Goal: Transaction & Acquisition: Purchase product/service

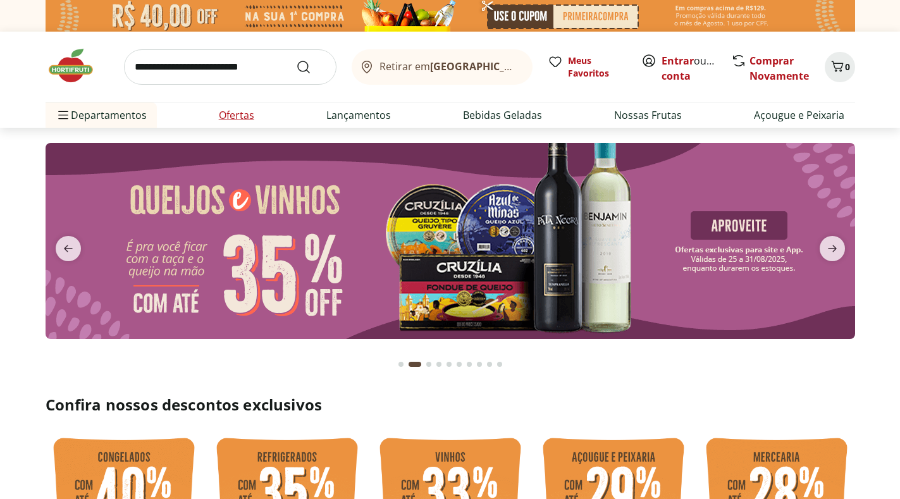
click at [242, 106] on li "Ofertas" at bounding box center [237, 115] width 56 height 25
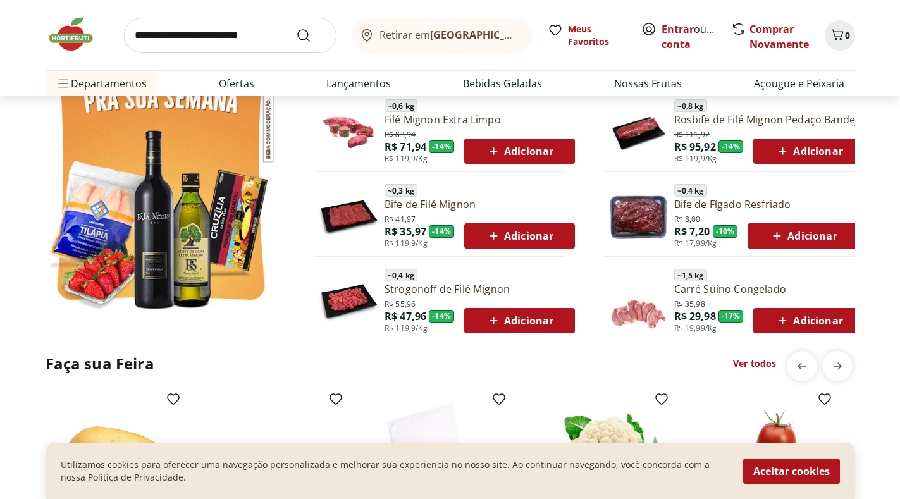
scroll to position [847, 0]
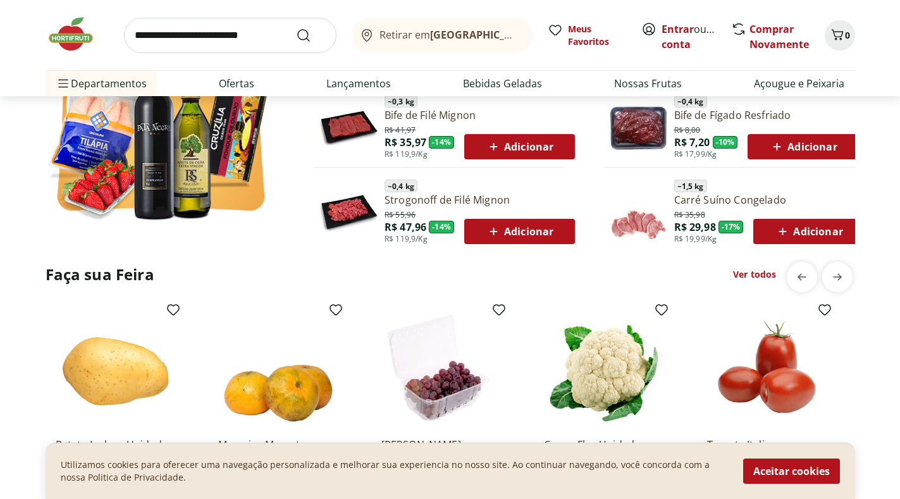
click at [752, 275] on link "Ver todos" at bounding box center [754, 274] width 43 height 13
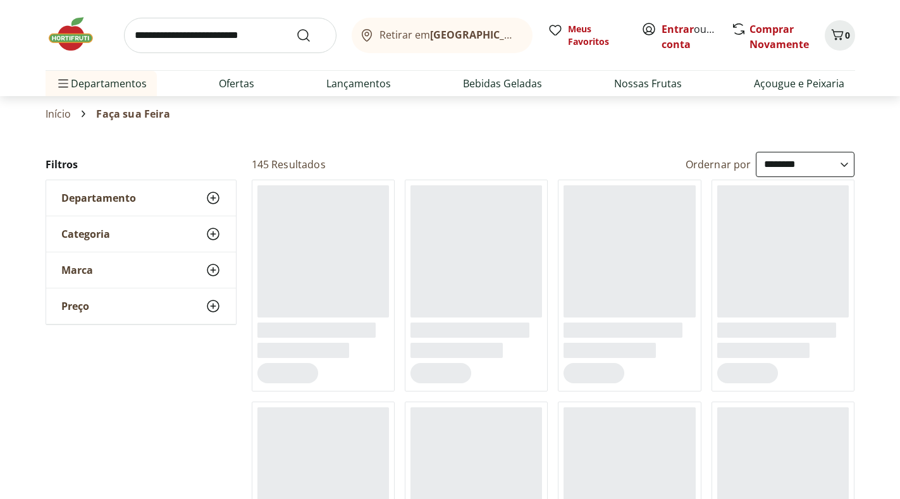
select select "**********"
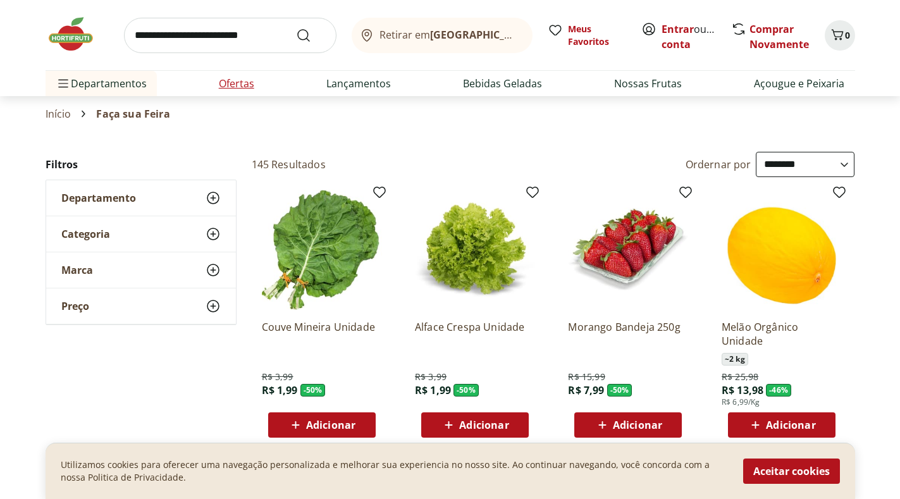
click at [223, 77] on link "Ofertas" at bounding box center [236, 83] width 35 height 15
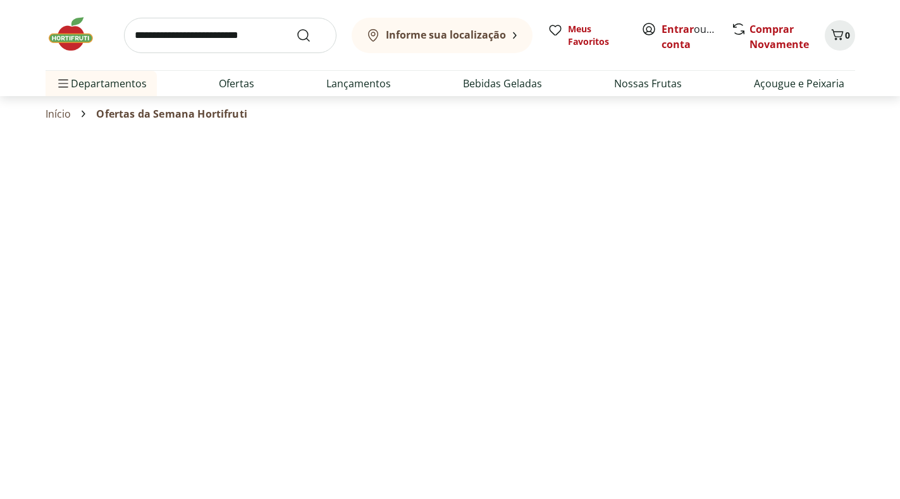
select select "**********"
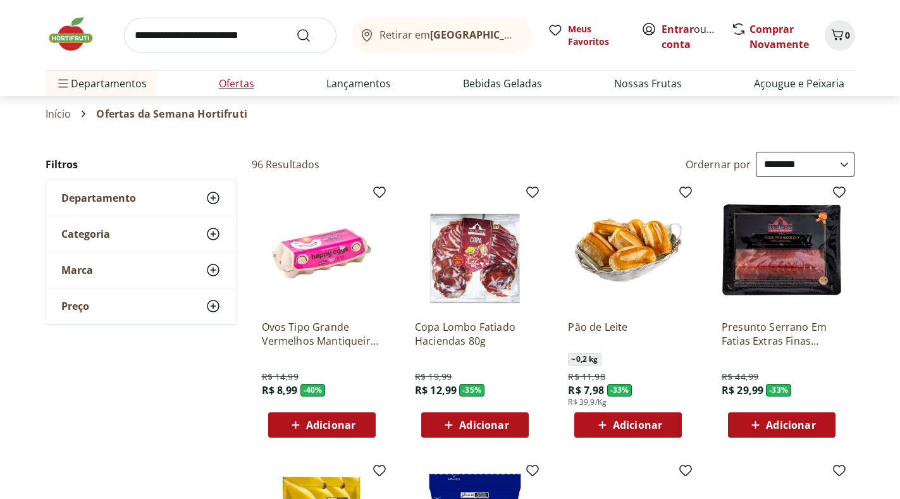
click at [240, 85] on link "Ofertas" at bounding box center [236, 83] width 35 height 15
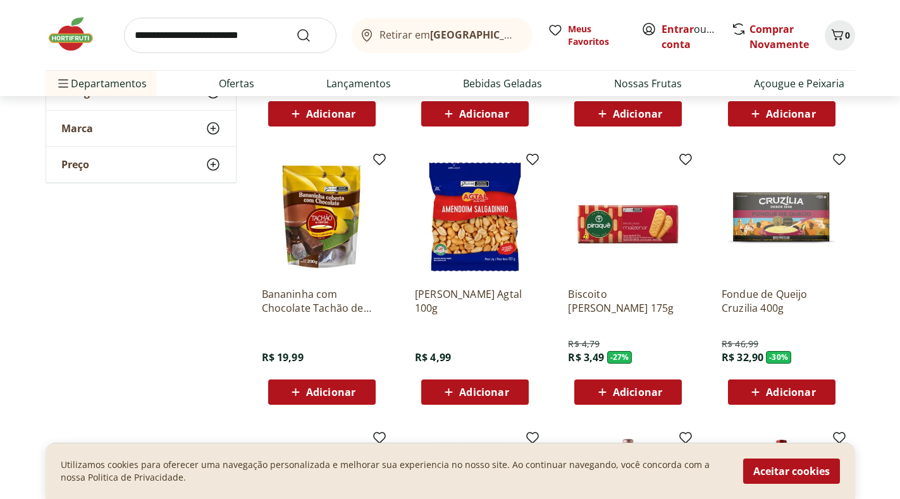
scroll to position [340, 0]
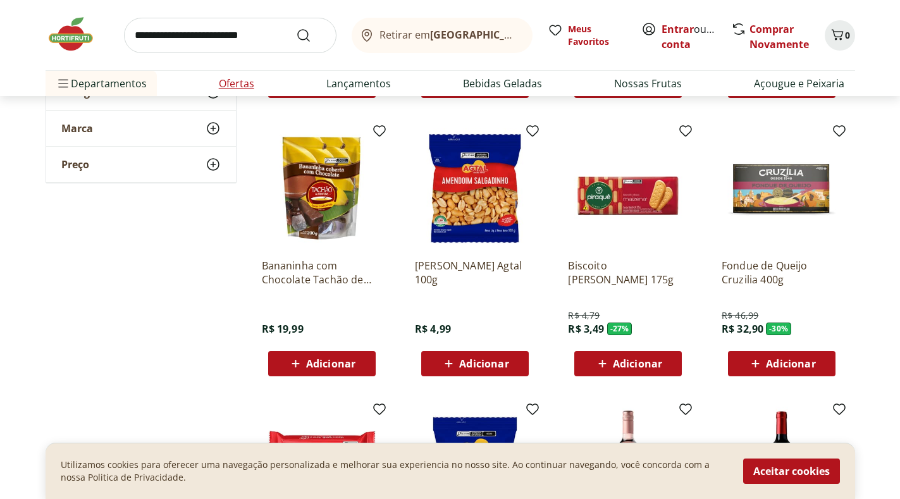
click at [240, 78] on link "Ofertas" at bounding box center [236, 83] width 35 height 15
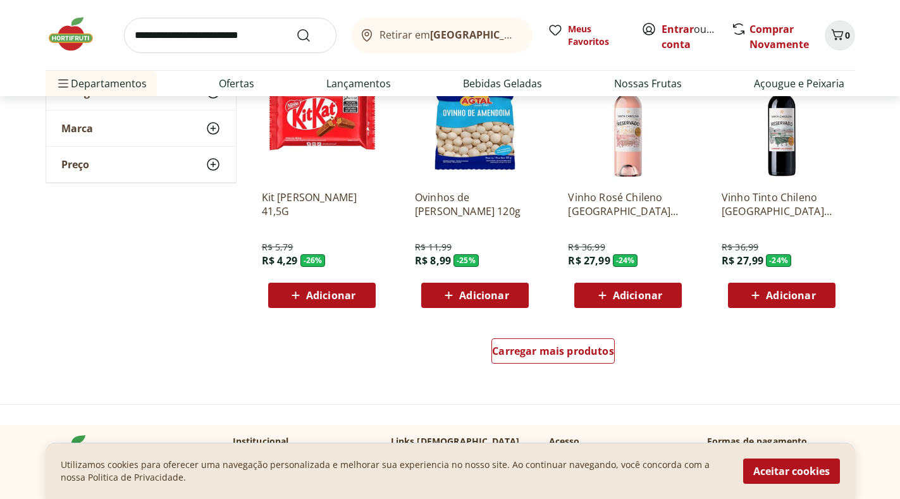
scroll to position [698, 0]
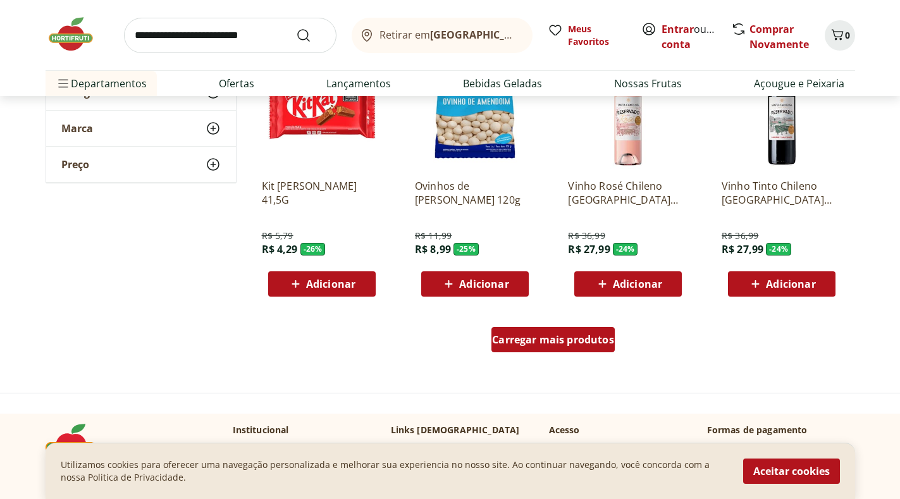
click at [577, 342] on span "Carregar mais produtos" at bounding box center [553, 340] width 122 height 10
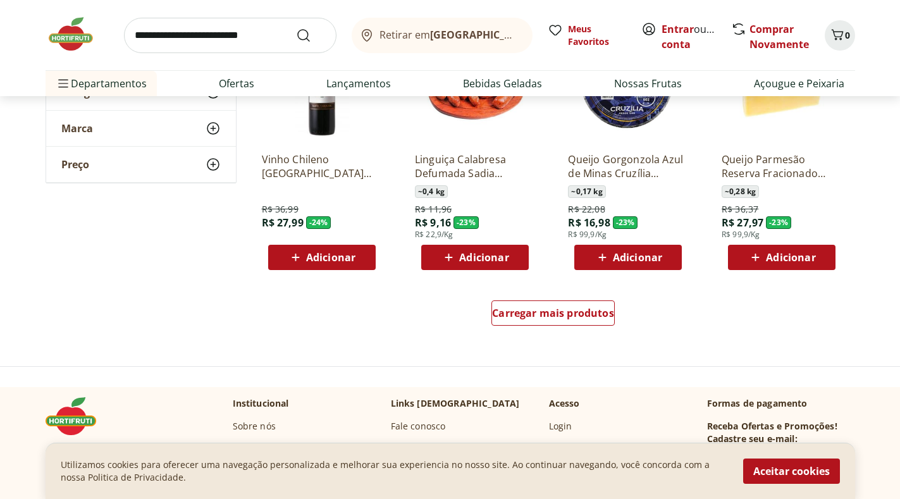
scroll to position [1562, 0]
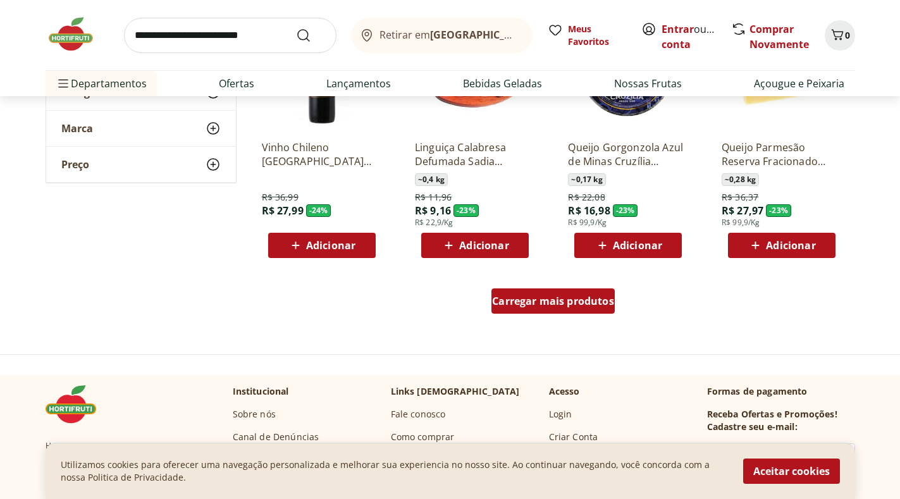
click at [576, 308] on div "Carregar mais produtos" at bounding box center [553, 301] width 123 height 25
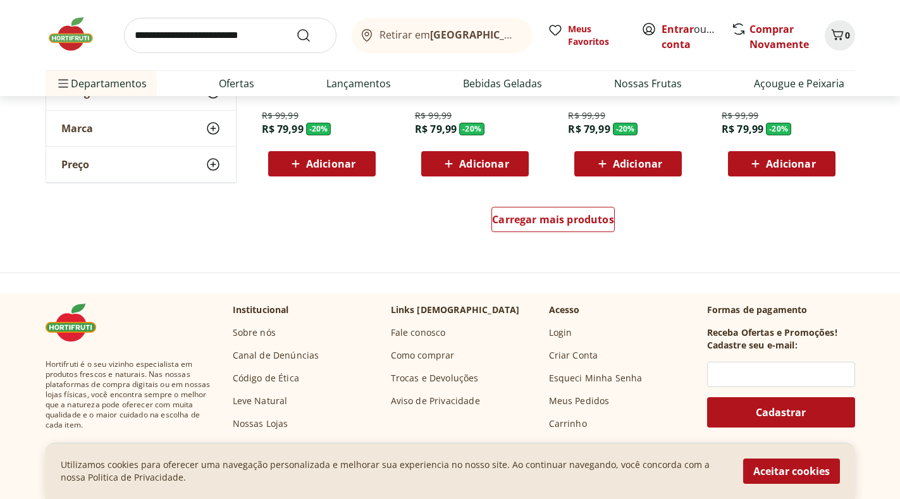
scroll to position [2504, 0]
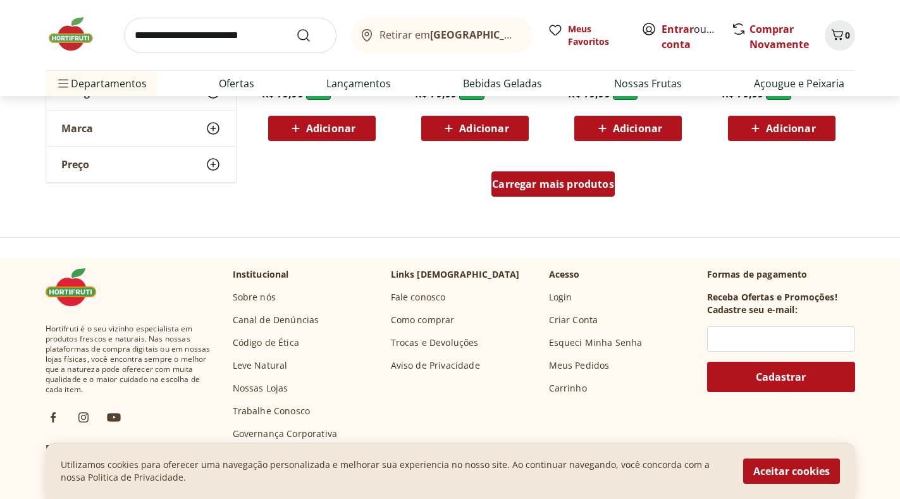
click at [563, 187] on span "Carregar mais produtos" at bounding box center [553, 184] width 122 height 10
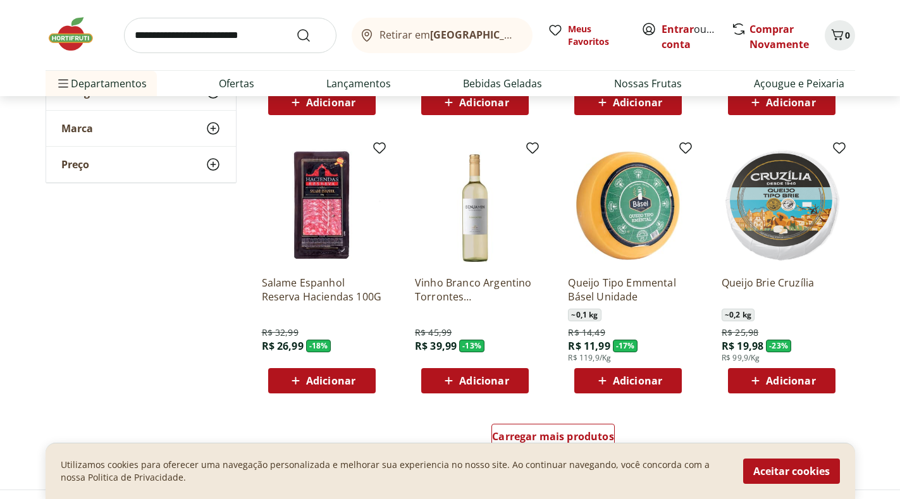
scroll to position [3140, 0]
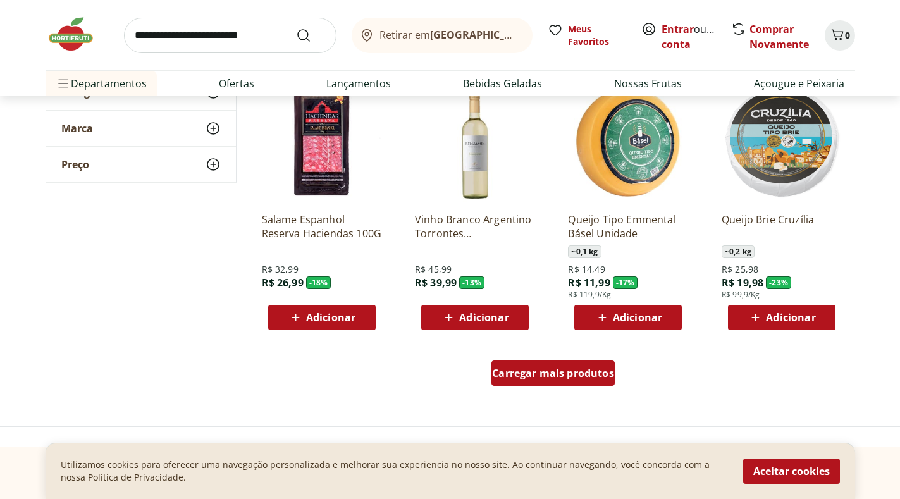
click at [592, 372] on span "Carregar mais produtos" at bounding box center [553, 373] width 122 height 10
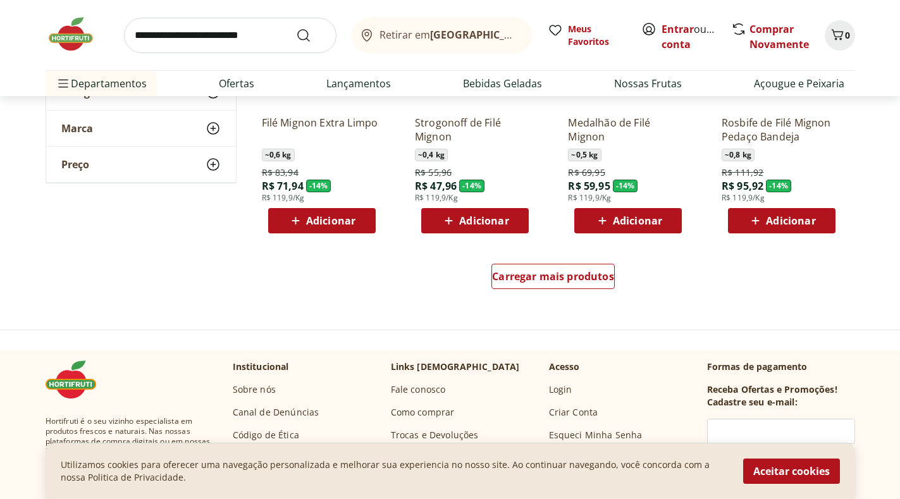
scroll to position [4091, 0]
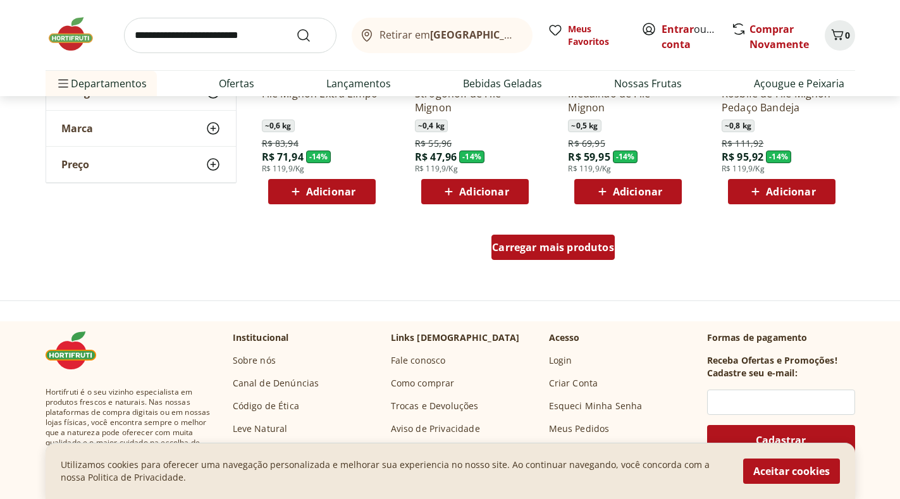
click at [564, 252] on span "Carregar mais produtos" at bounding box center [553, 247] width 122 height 10
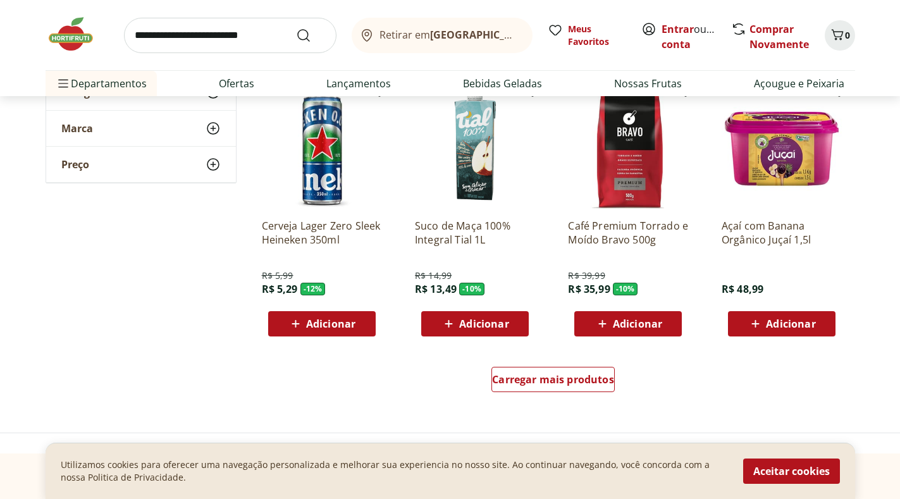
scroll to position [4817, 0]
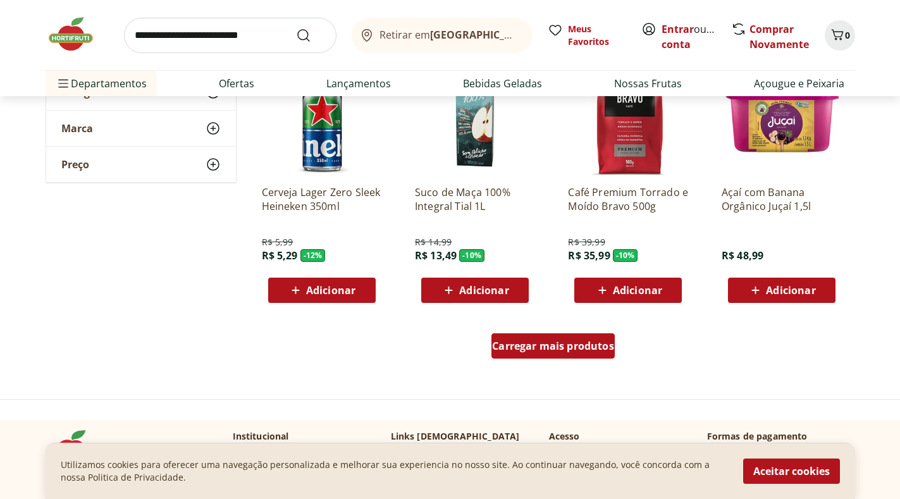
click at [552, 351] on span "Carregar mais produtos" at bounding box center [553, 346] width 122 height 10
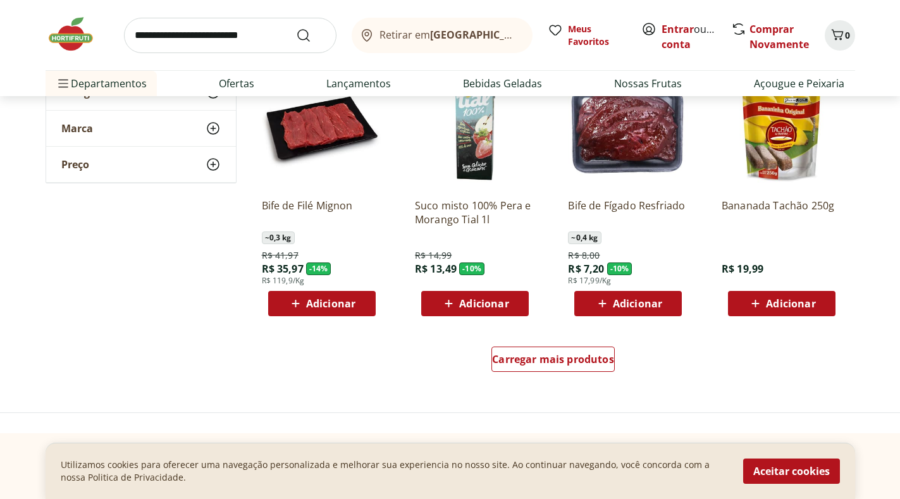
scroll to position [5639, 0]
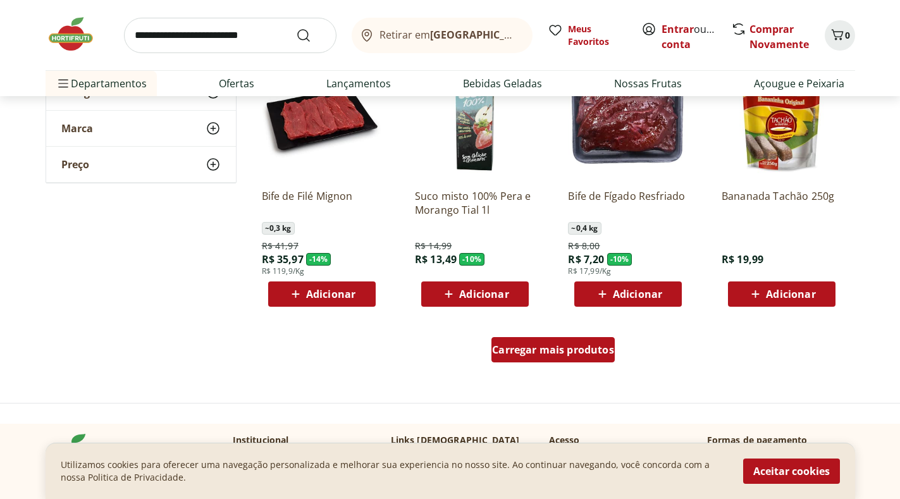
click at [552, 349] on span "Carregar mais produtos" at bounding box center [553, 350] width 122 height 10
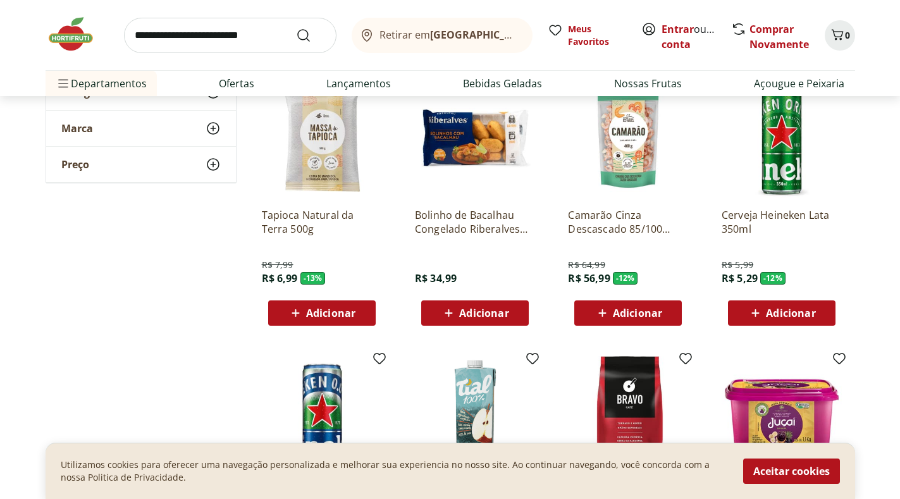
scroll to position [0, 0]
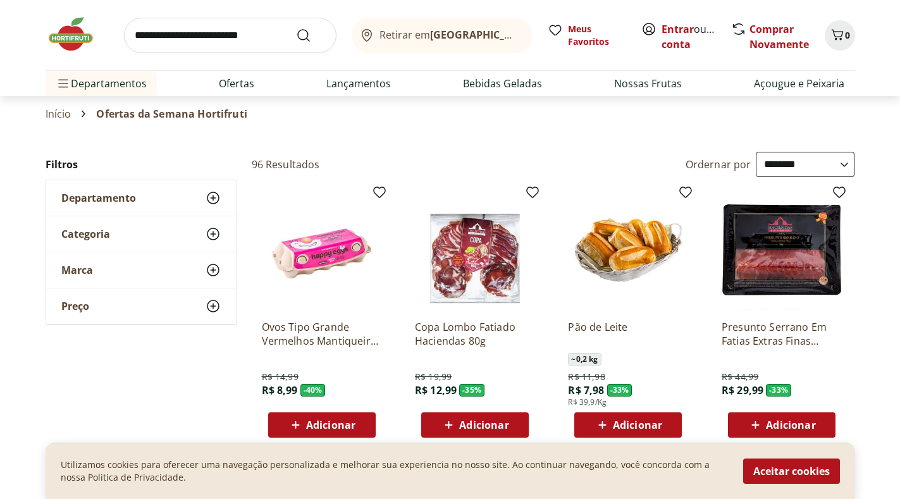
click at [72, 39] on img at bounding box center [77, 34] width 63 height 38
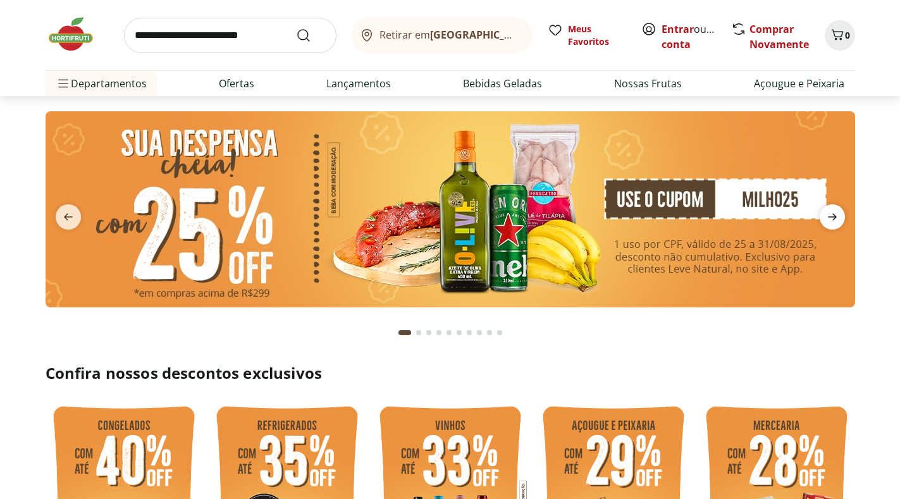
click at [833, 213] on icon "next" at bounding box center [832, 216] width 15 height 15
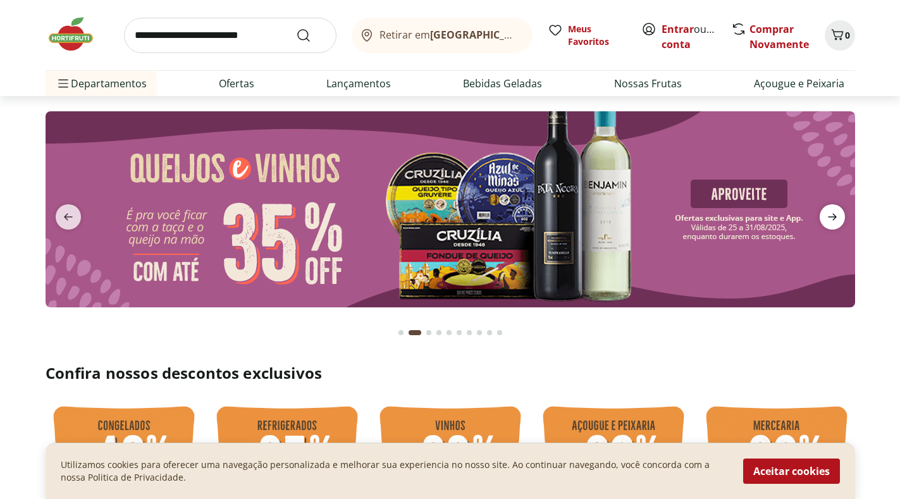
click at [834, 214] on icon "next" at bounding box center [832, 216] width 15 height 15
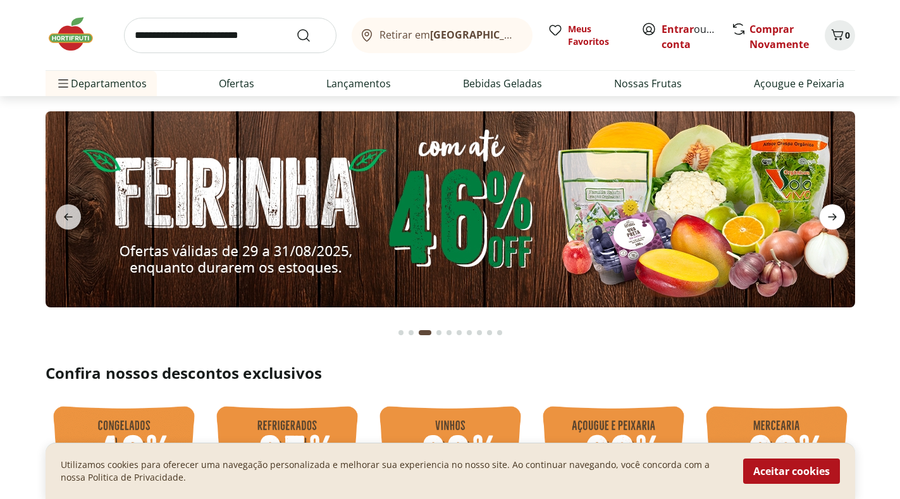
click at [835, 214] on icon "next" at bounding box center [832, 216] width 15 height 15
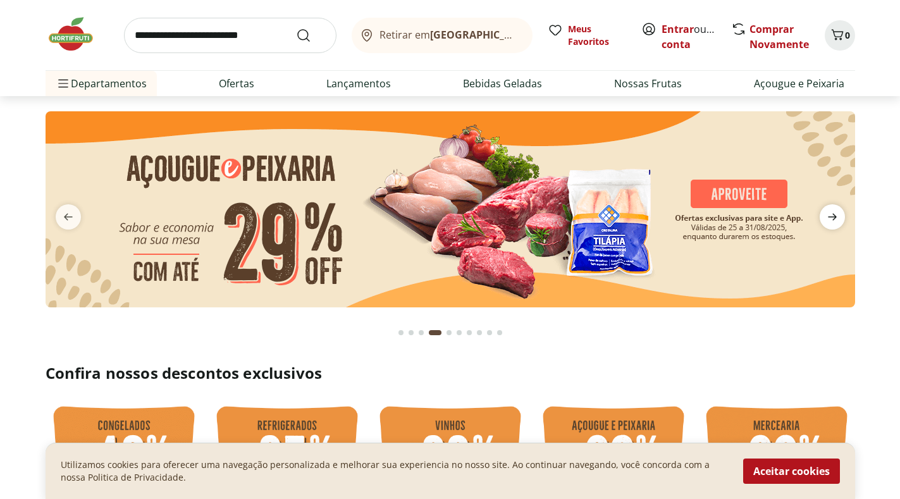
click at [835, 214] on icon "next" at bounding box center [832, 216] width 15 height 15
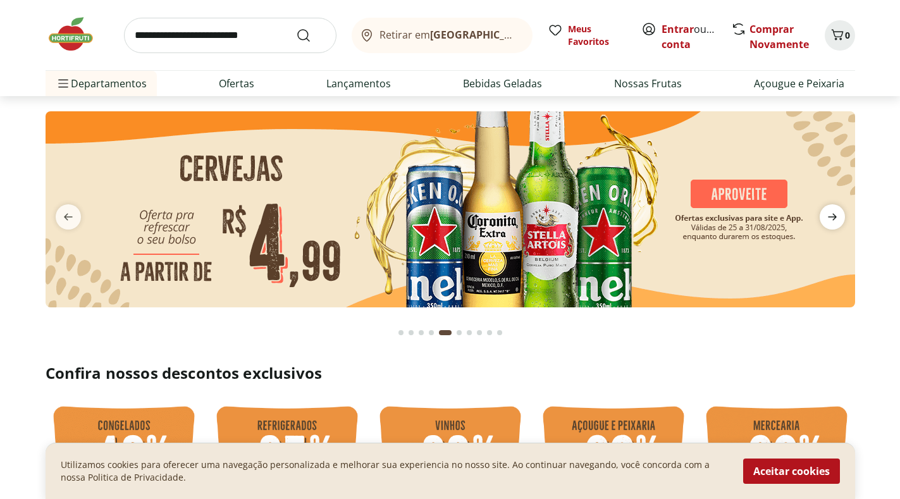
click at [835, 214] on icon "next" at bounding box center [832, 216] width 15 height 15
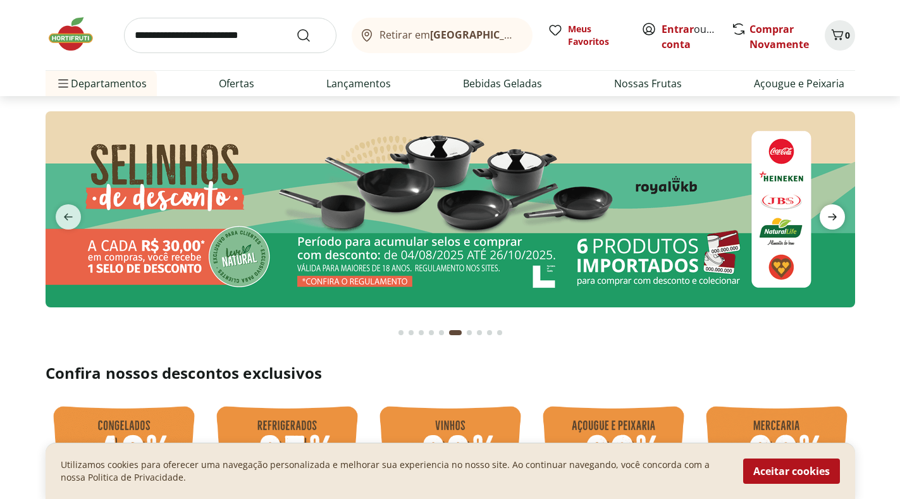
click at [835, 214] on icon "next" at bounding box center [832, 216] width 15 height 15
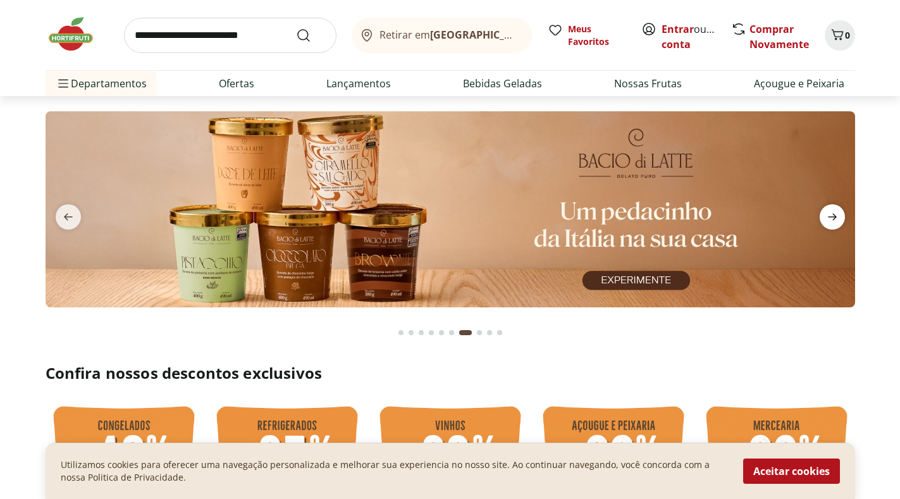
click at [835, 214] on icon "next" at bounding box center [832, 216] width 15 height 15
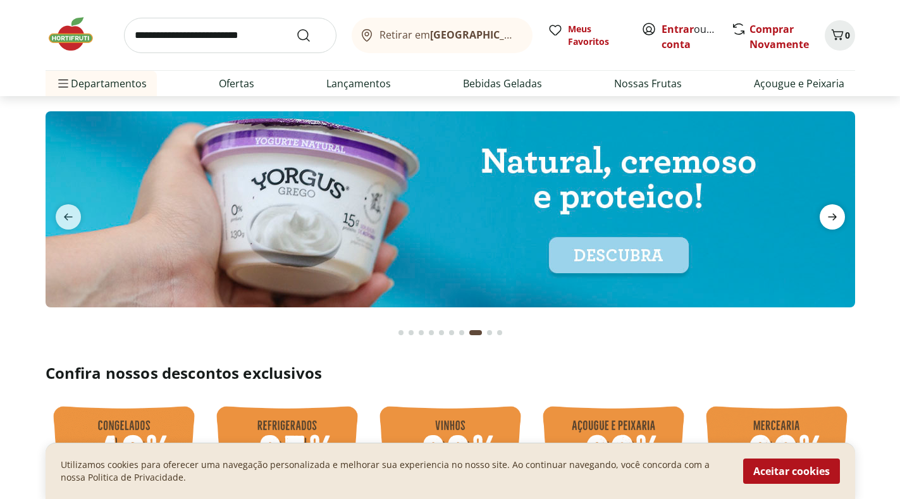
click at [835, 214] on icon "next" at bounding box center [832, 216] width 15 height 15
